Goal: Transaction & Acquisition: Obtain resource

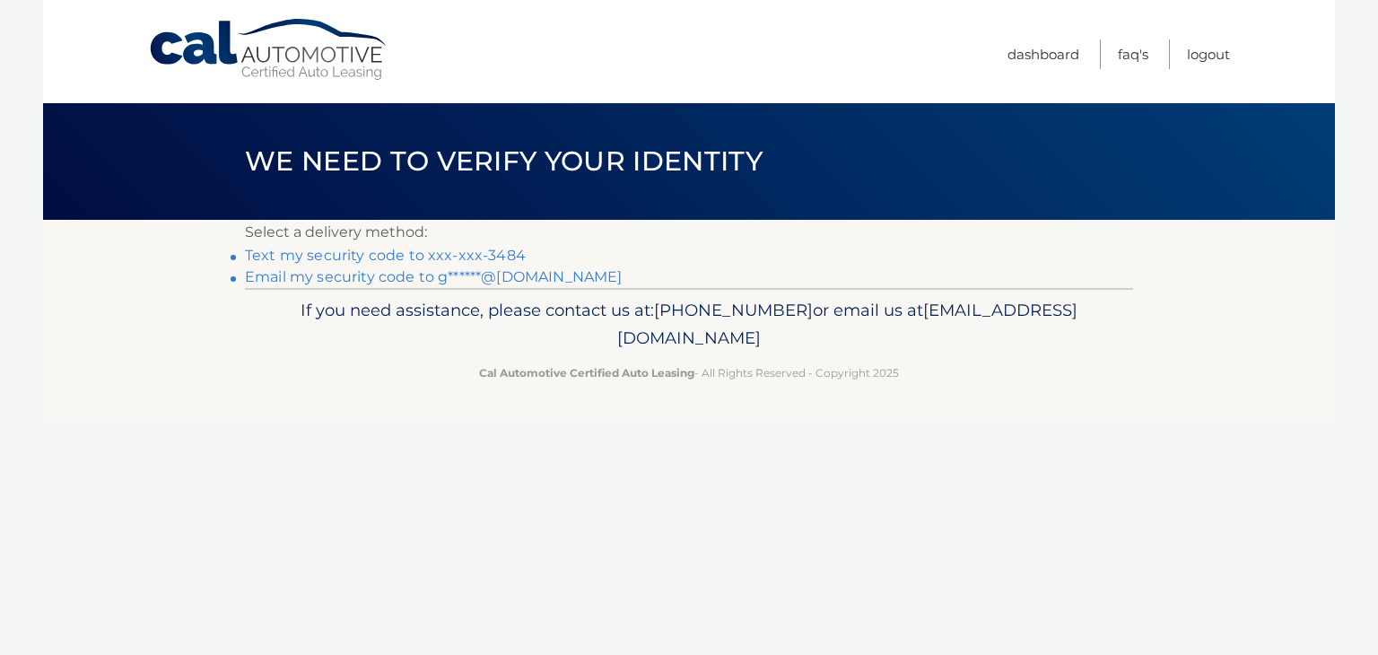
click at [347, 256] on link "Text my security code to xxx-xxx-3484" at bounding box center [385, 255] width 281 height 17
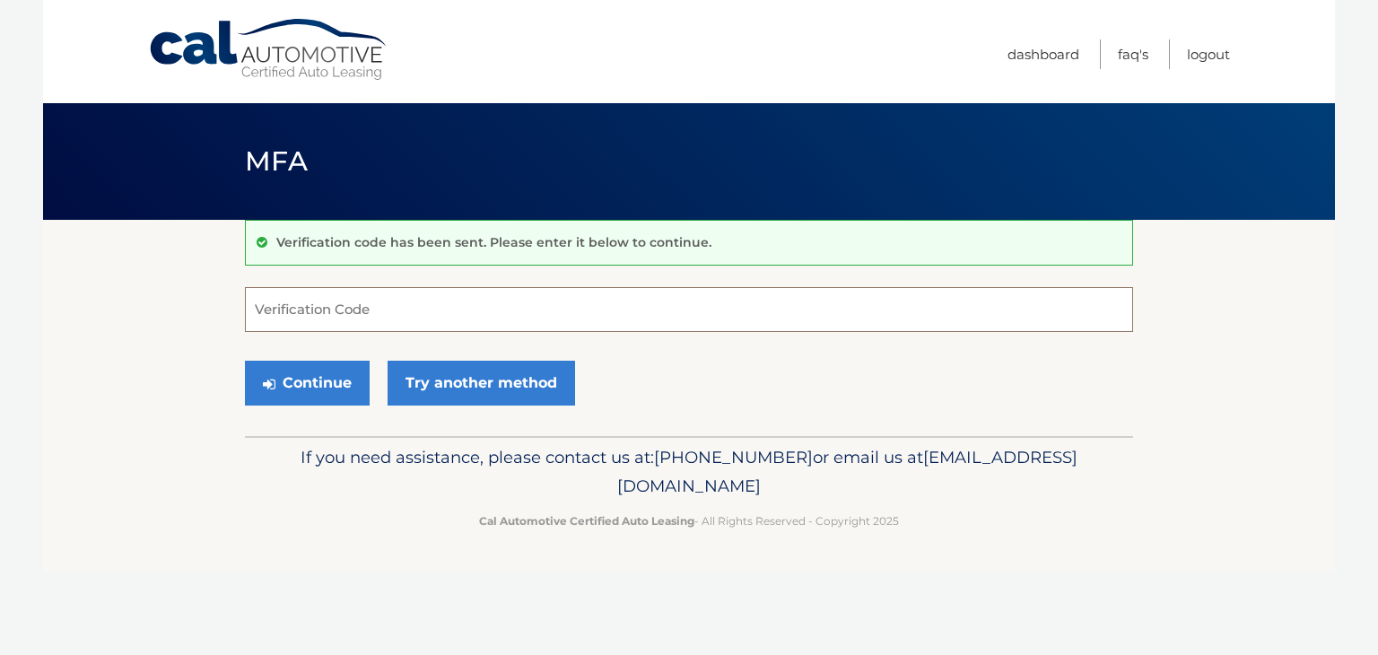
click at [249, 303] on input "Verification Code" at bounding box center [689, 309] width 888 height 45
type input "129278"
click at [278, 378] on button "Continue" at bounding box center [307, 383] width 125 height 45
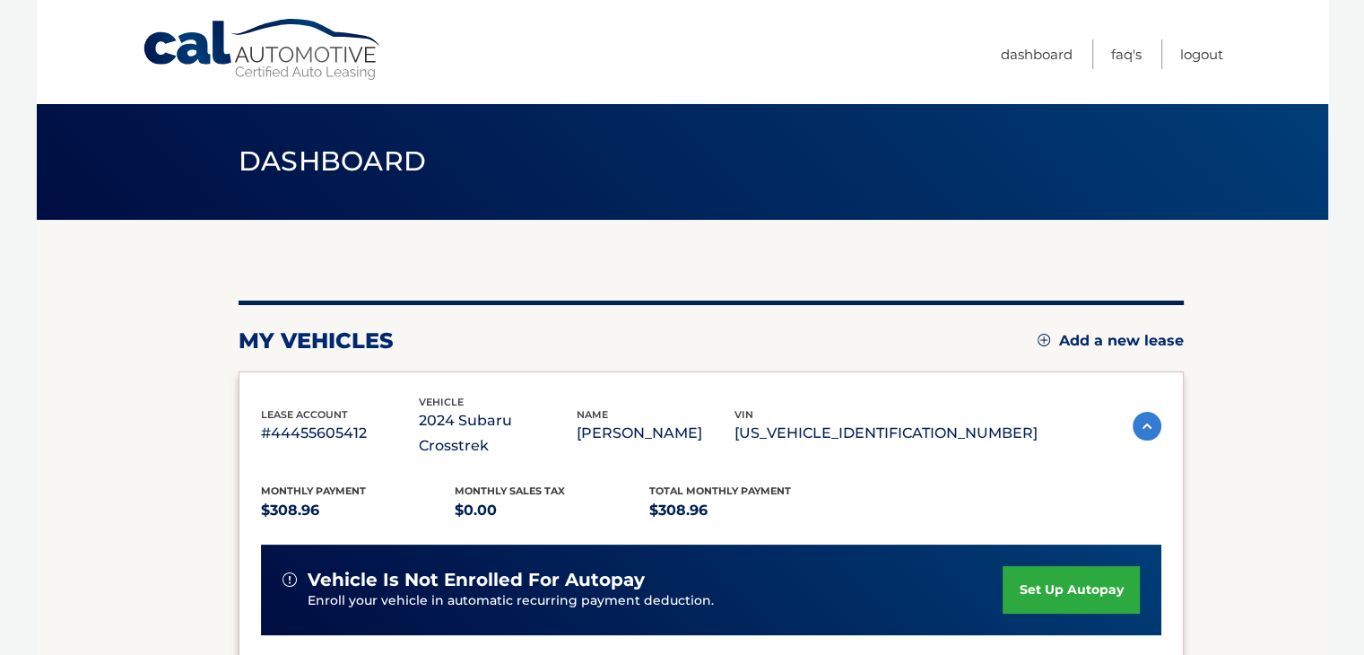
click at [129, 374] on section "my vehicles Add a new lease lease account #44455605412 vehicle 2024 Subaru Cros…" at bounding box center [683, 598] width 1292 height 756
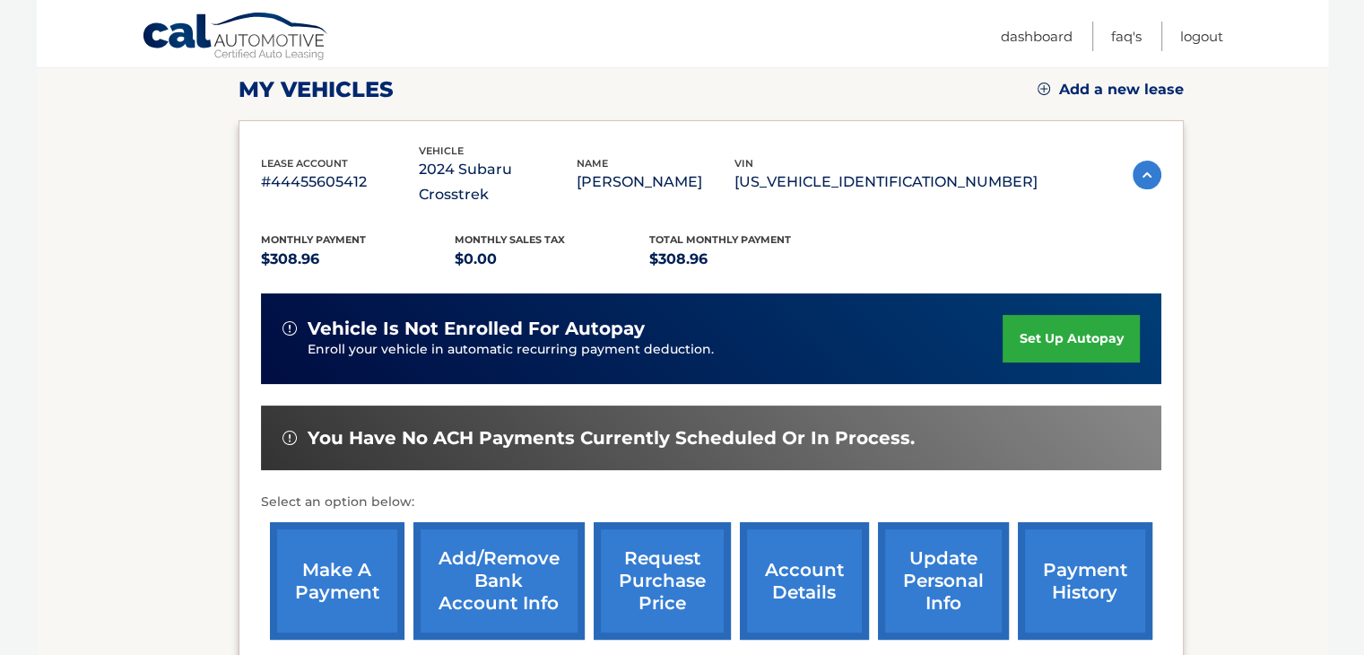
scroll to position [287, 0]
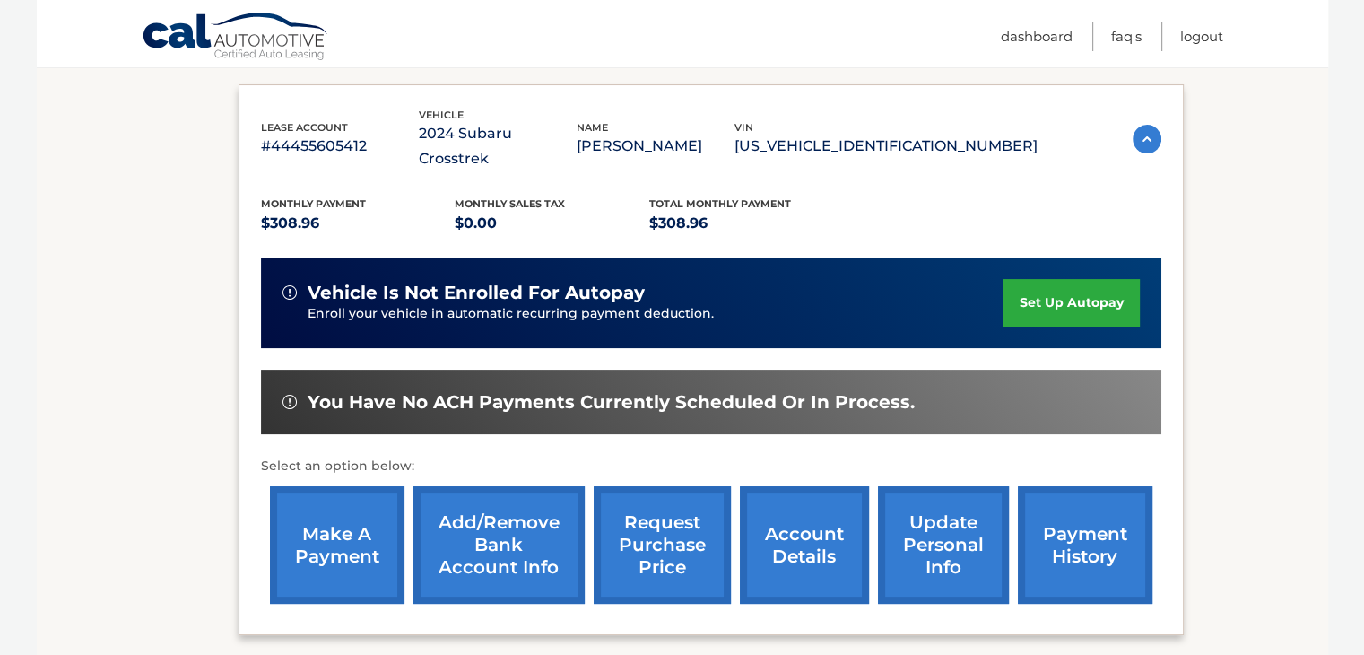
click at [792, 521] on link "account details" at bounding box center [804, 544] width 129 height 117
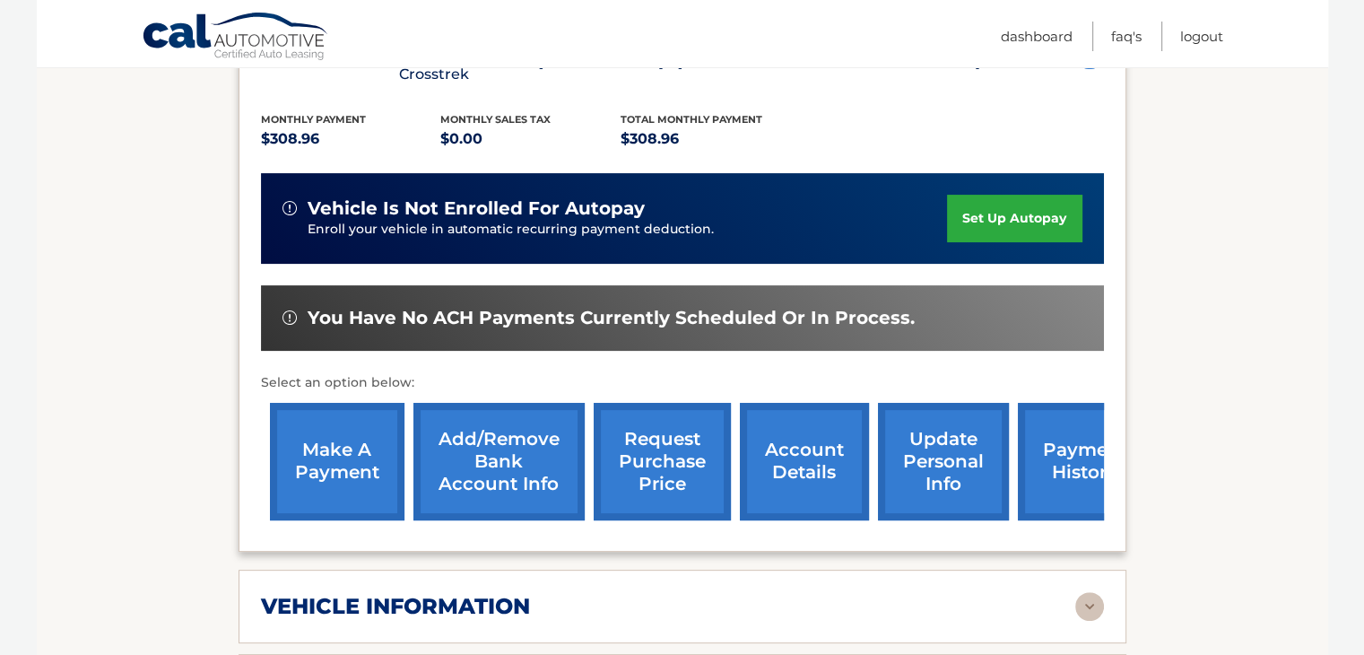
scroll to position [431, 0]
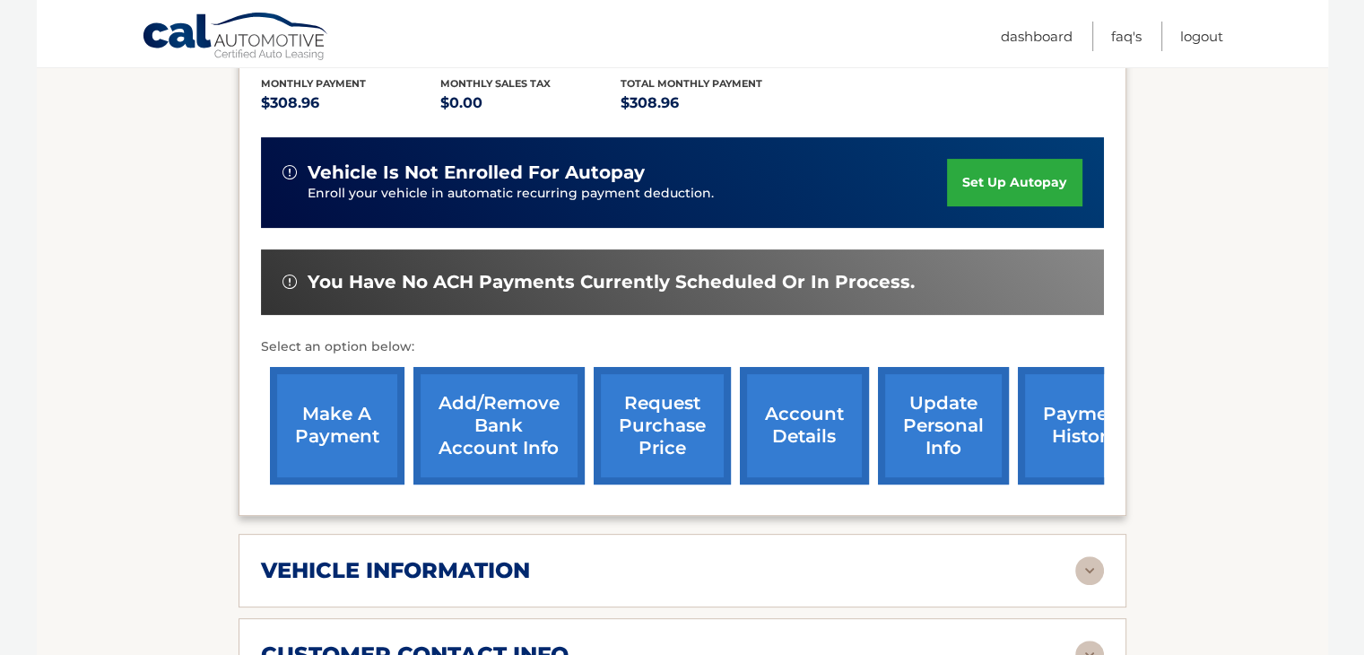
click at [181, 441] on section "Account Details | #44455605412 Back to Dashboard Manage Your Lease lease accoun…" at bounding box center [683, 603] width 1292 height 1628
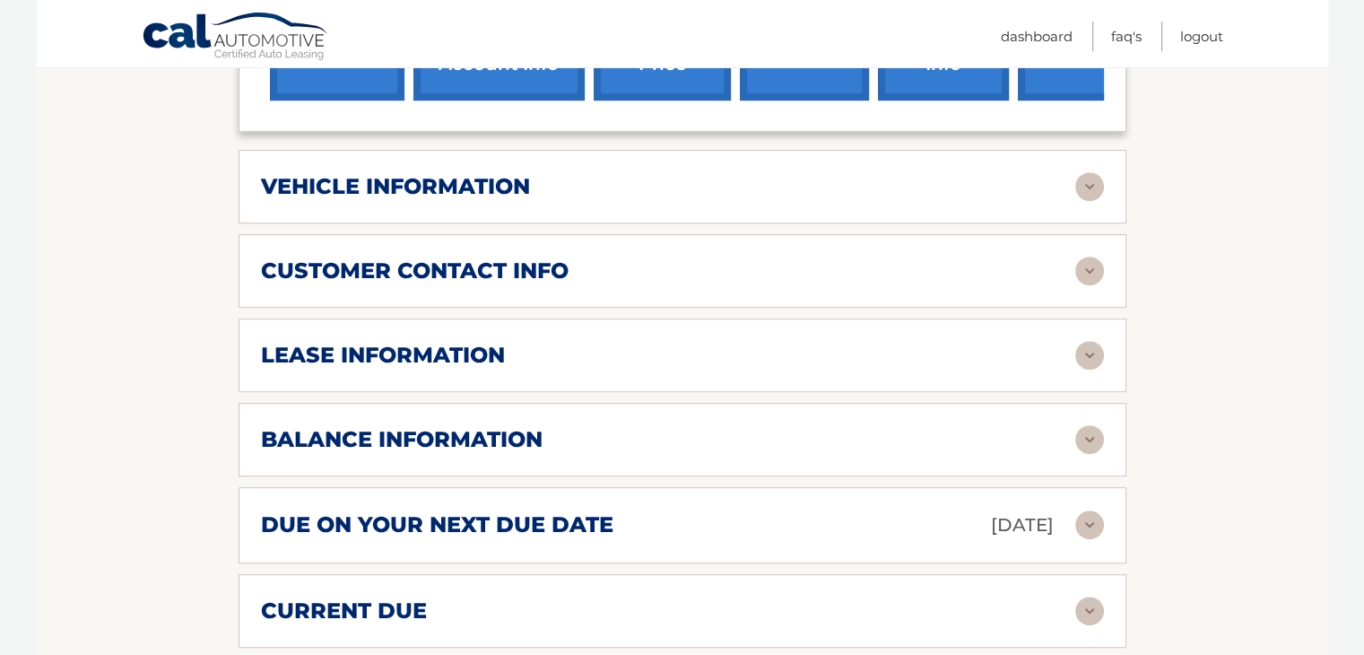
scroll to position [825, 0]
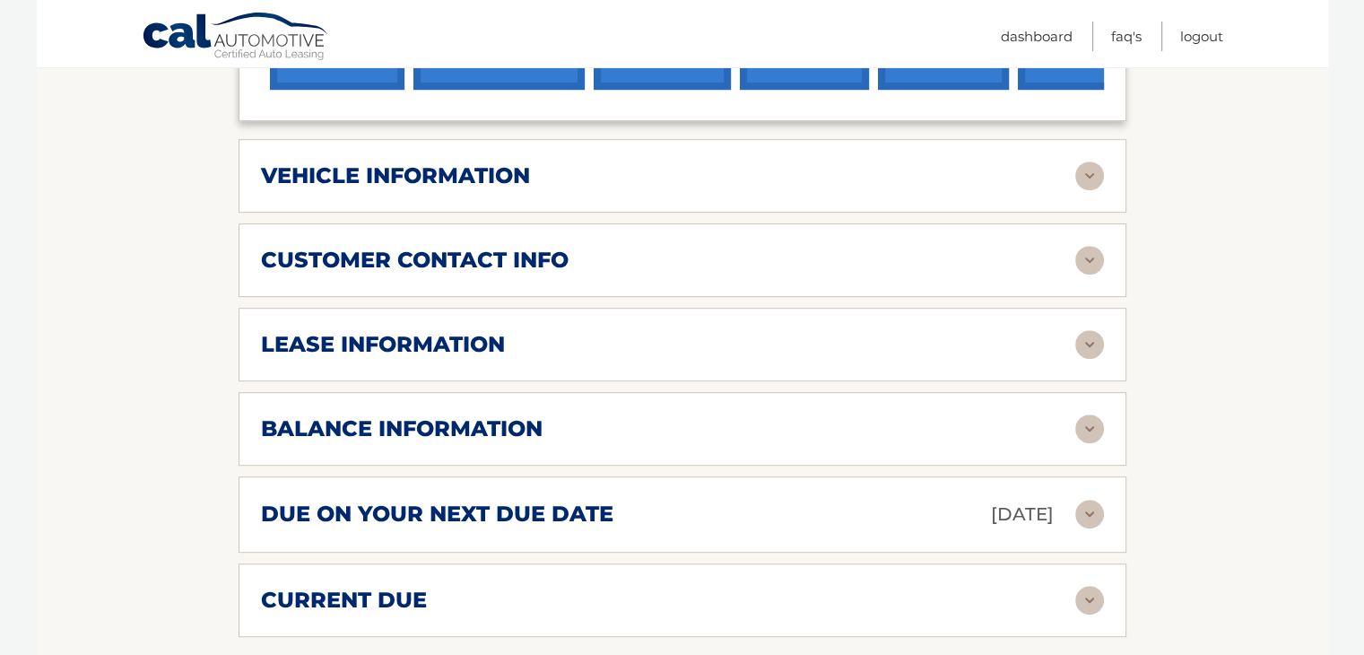
click at [1088, 414] on img at bounding box center [1089, 428] width 29 height 29
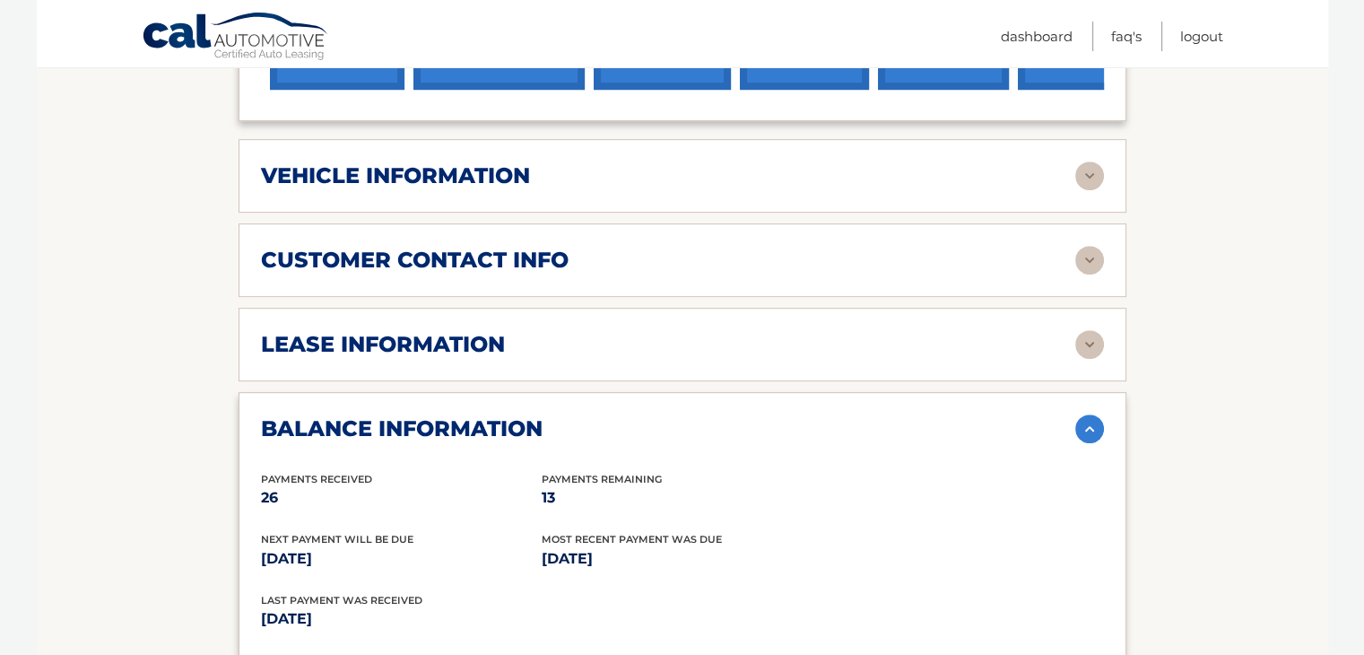
click at [104, 241] on section "Account Details | #44455605412 Back to Dashboard Manage Your Lease lease accoun…" at bounding box center [683, 317] width 1292 height 1844
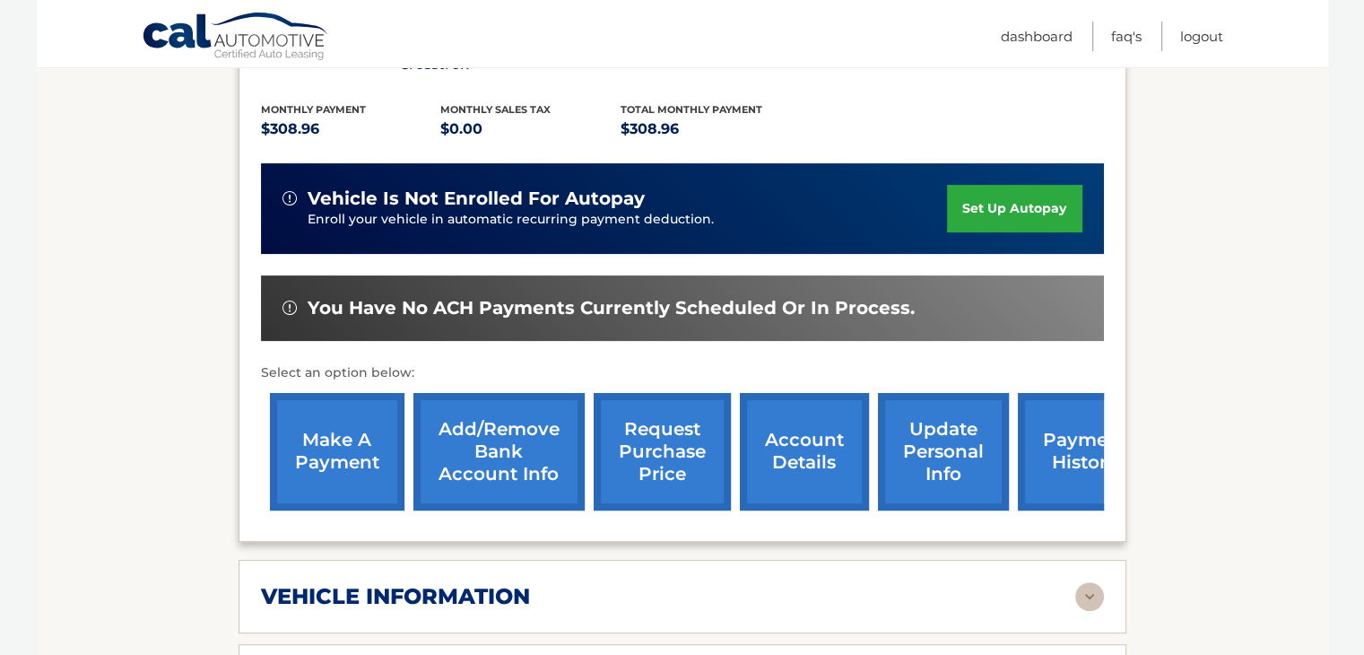
scroll to position [395, 0]
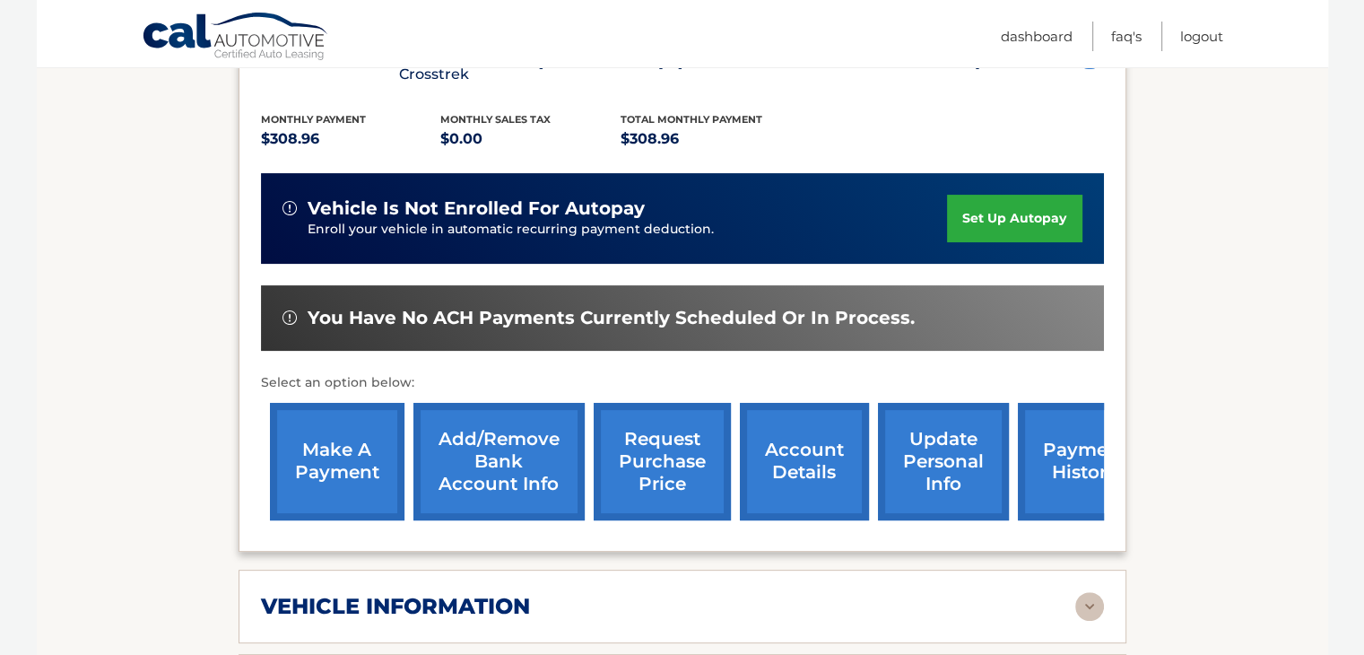
click at [657, 428] on link "request purchase price" at bounding box center [662, 461] width 137 height 117
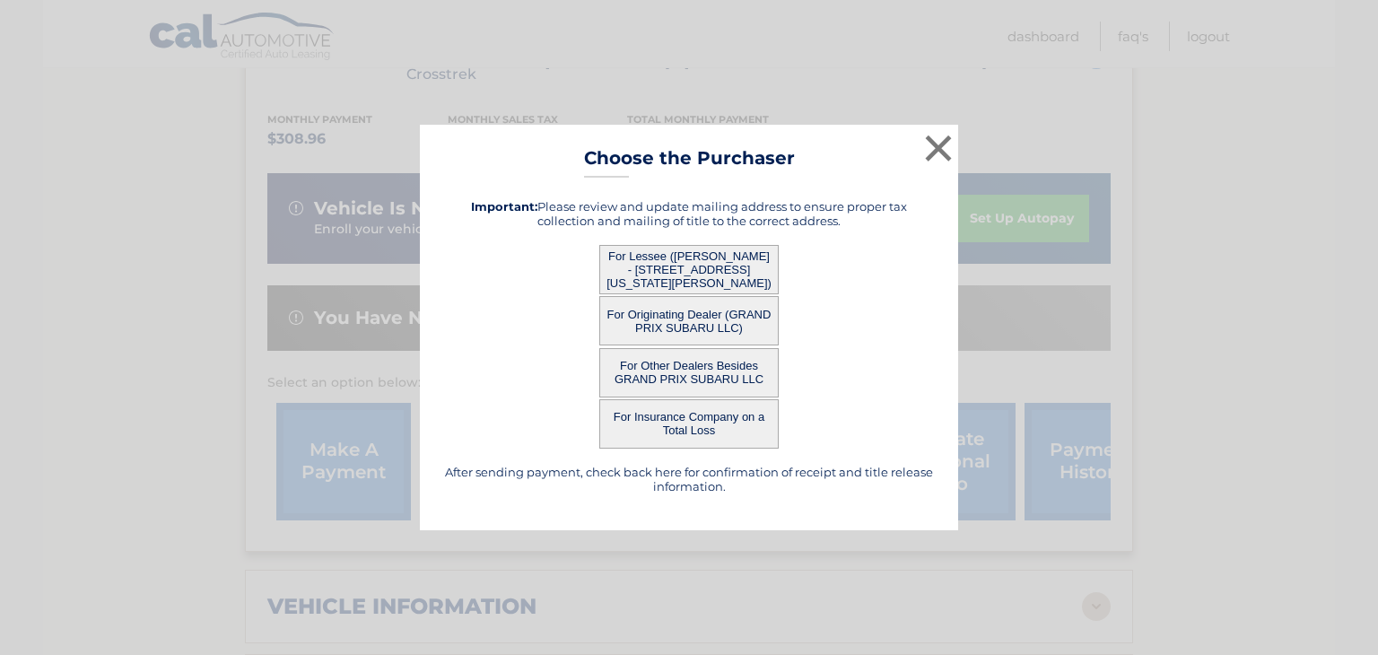
click at [679, 259] on button "For Lessee ([PERSON_NAME] - [STREET_ADDRESS][US_STATE][PERSON_NAME])" at bounding box center [688, 269] width 179 height 49
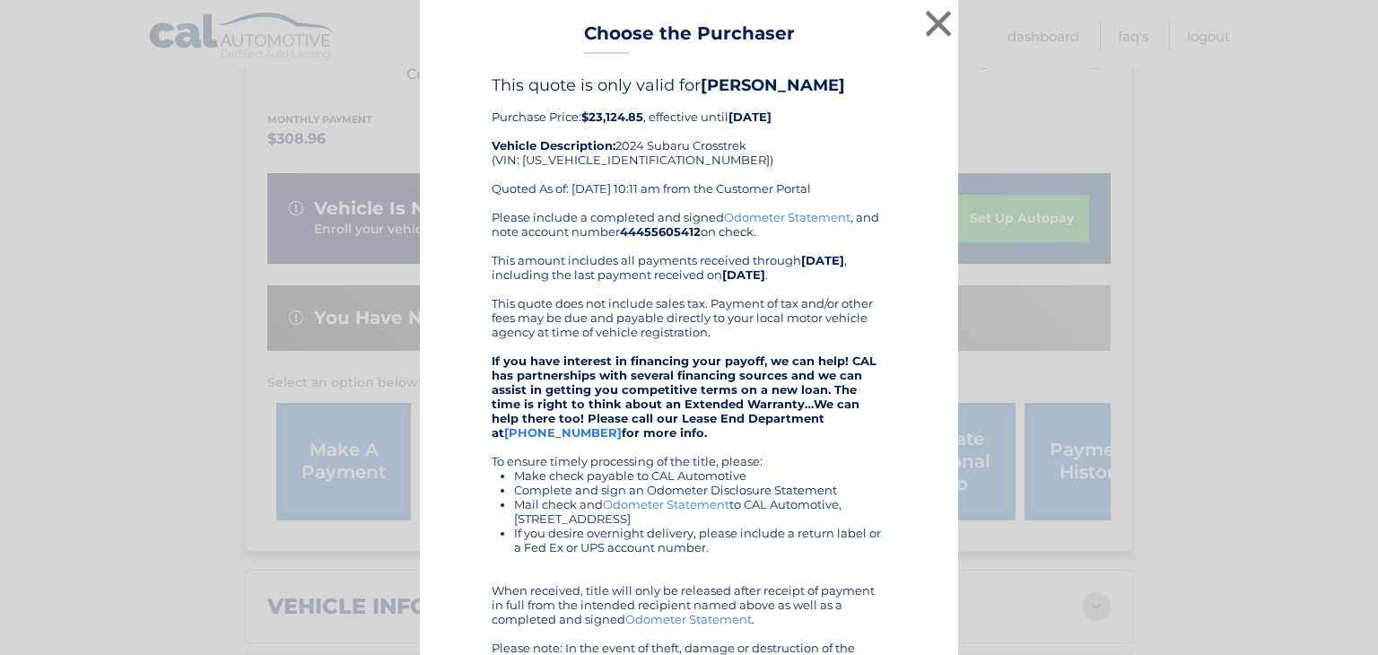
click at [679, 259] on div "Please include a completed and signed Odometer Statement , and note account num…" at bounding box center [689, 454] width 395 height 488
click at [920, 19] on button "×" at bounding box center [938, 23] width 36 height 36
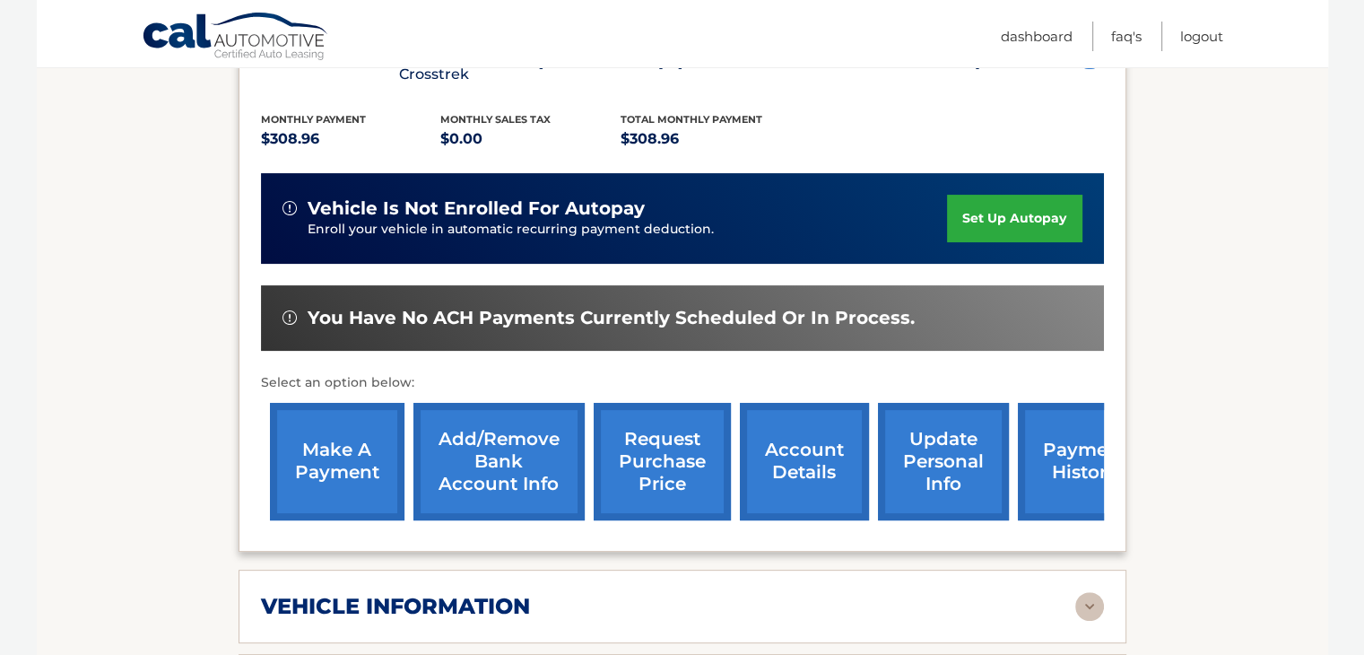
click at [635, 428] on link "request purchase price" at bounding box center [662, 461] width 137 height 117
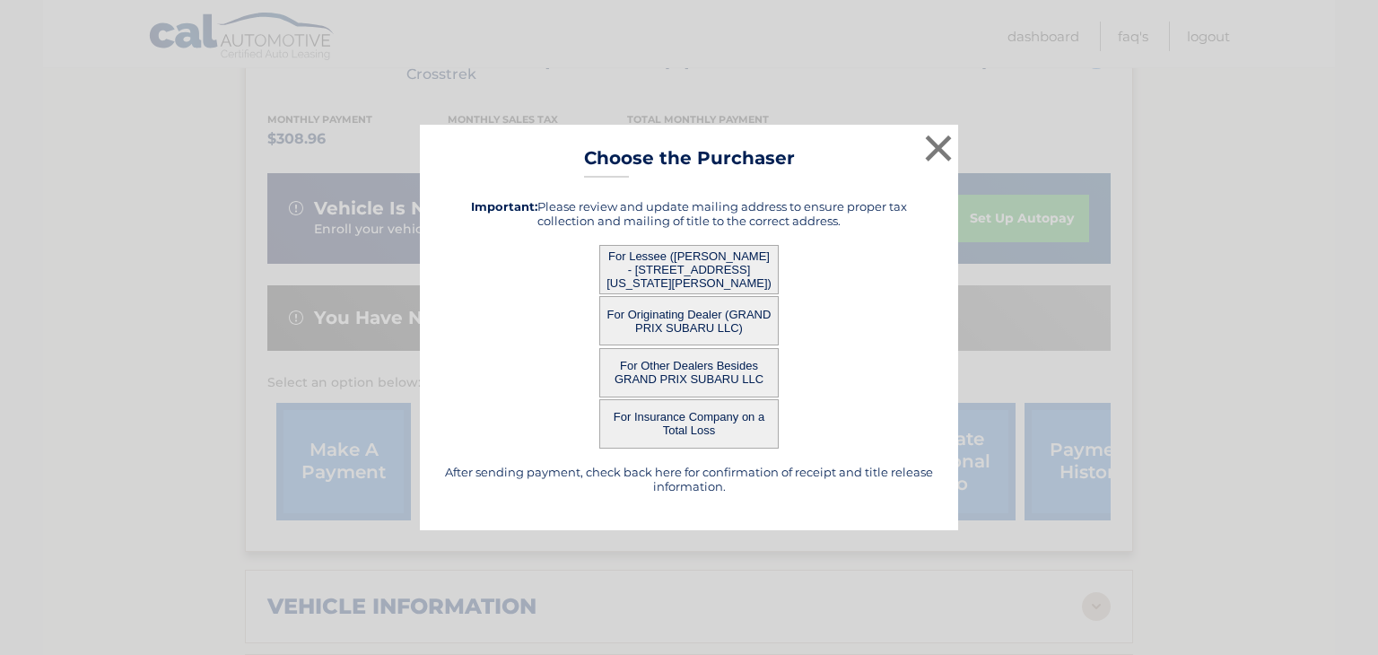
click at [711, 253] on button "For Lessee ([PERSON_NAME] - [STREET_ADDRESS][US_STATE][PERSON_NAME])" at bounding box center [688, 269] width 179 height 49
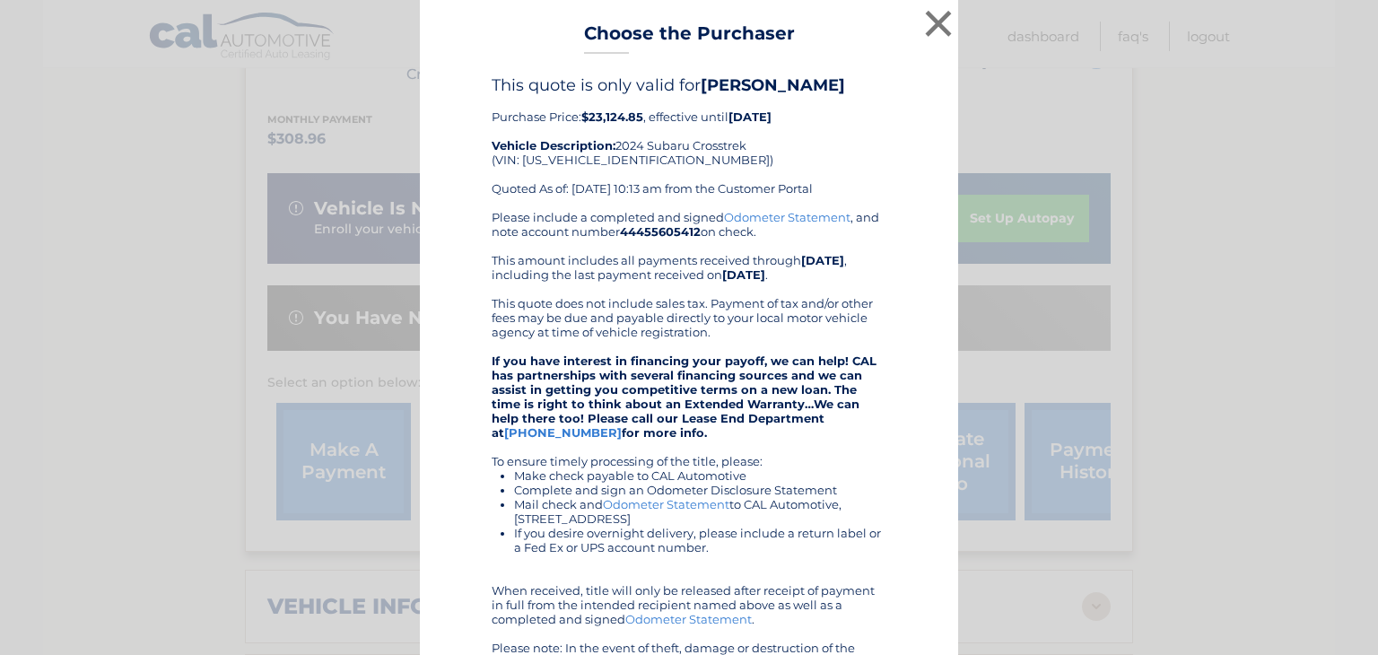
click at [711, 253] on div "Please include a completed and signed Odometer Statement , and note account num…" at bounding box center [689, 454] width 395 height 488
click at [930, 22] on button "×" at bounding box center [938, 23] width 36 height 36
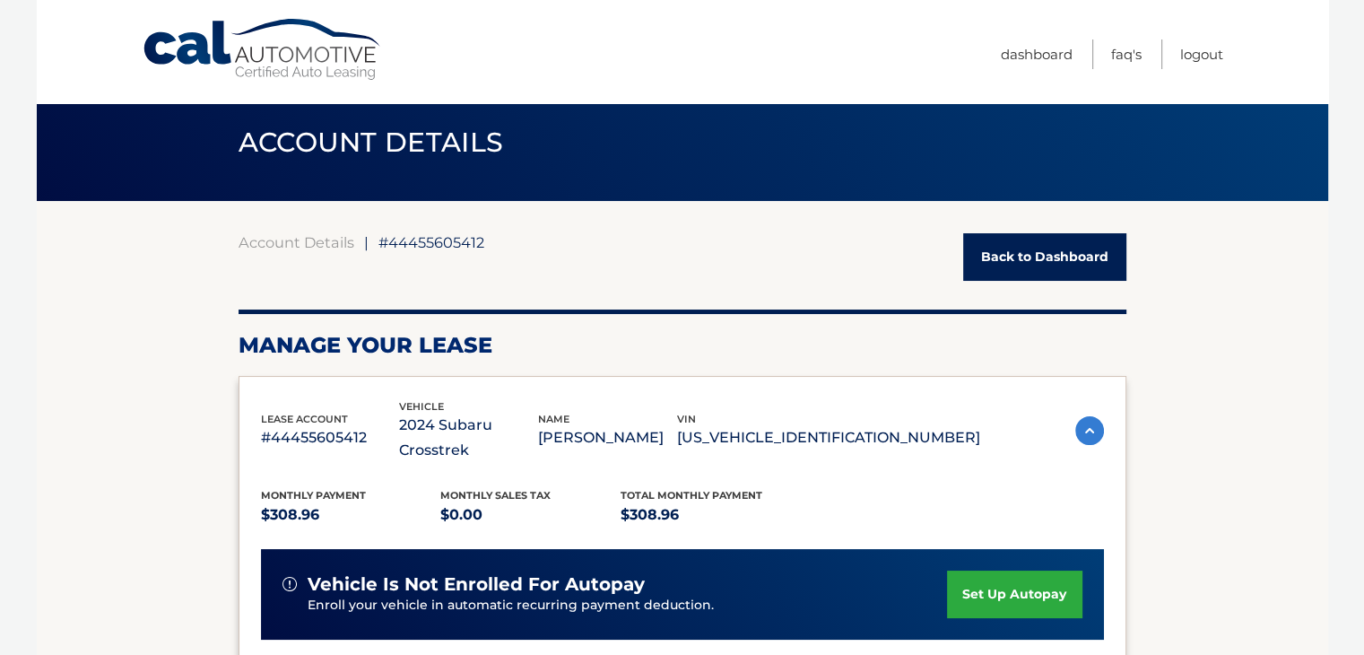
scroll to position [0, 0]
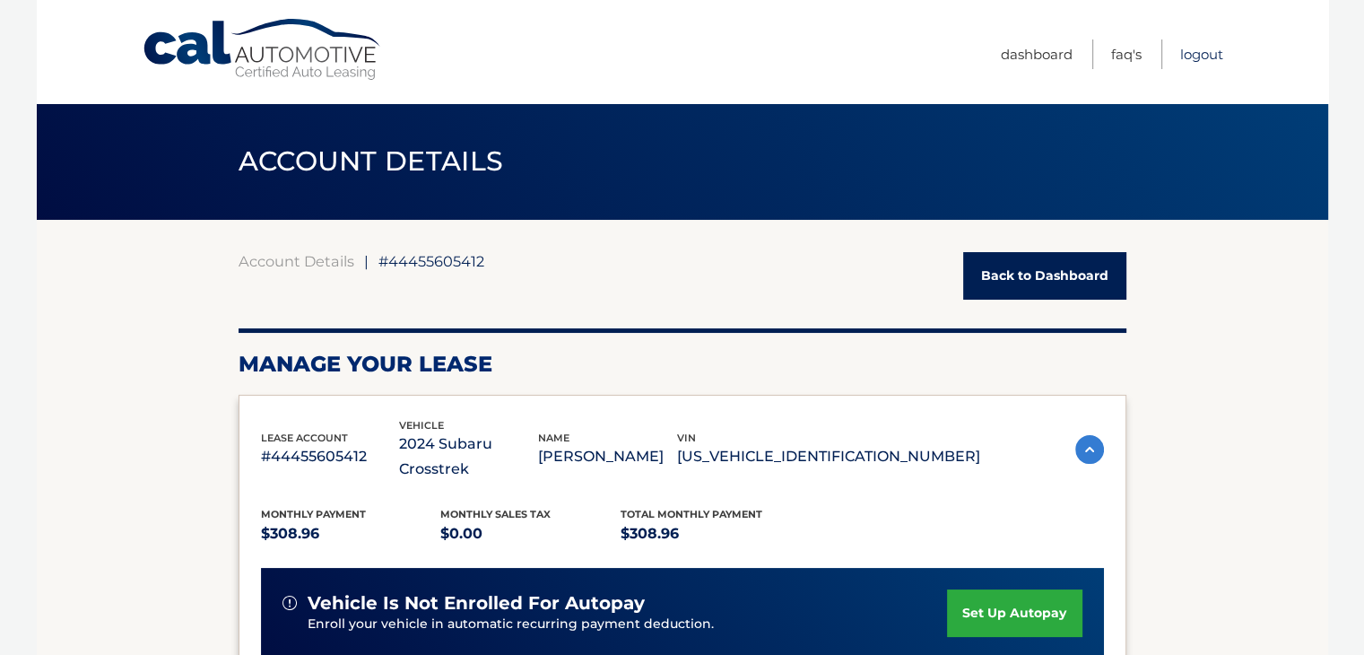
click at [1201, 51] on link "Logout" at bounding box center [1201, 54] width 43 height 30
